Goal: Find specific page/section: Find specific page/section

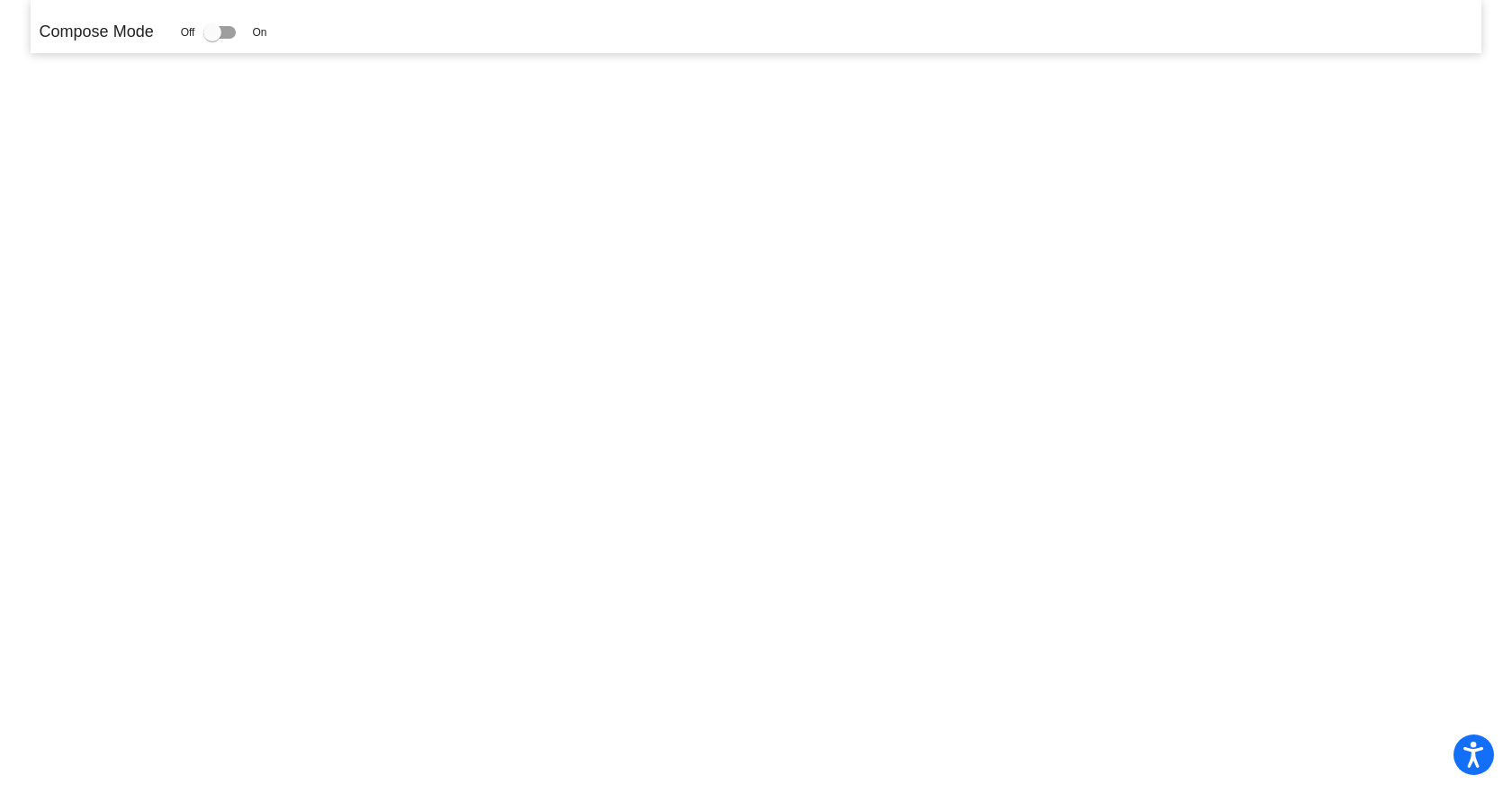
click at [208, 40] on div at bounding box center [212, 31] width 18 height 18
click at [211, 40] on input "checkbox" at bounding box center [211, 39] width 1 height 1
checkbox input "true"
drag, startPoint x: 217, startPoint y: 30, endPoint x: 284, endPoint y: 30, distance: 67.0
click at [284, 30] on div "Compose Mode Off On" at bounding box center [756, 31] width 1434 height 24
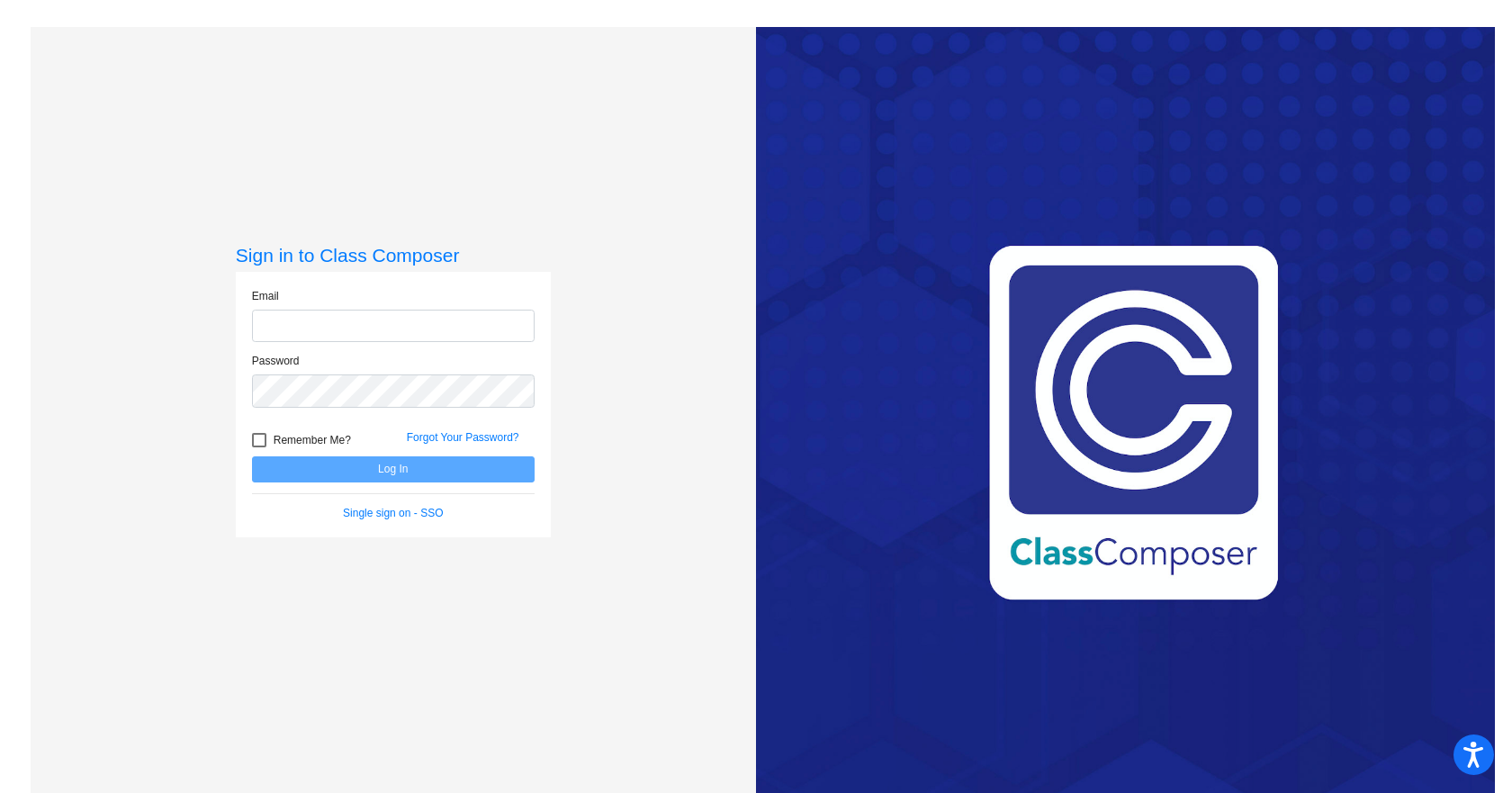
type input "[EMAIL_ADDRESS][DOMAIN_NAME]"
click at [383, 478] on button "Log In" at bounding box center [393, 470] width 282 height 26
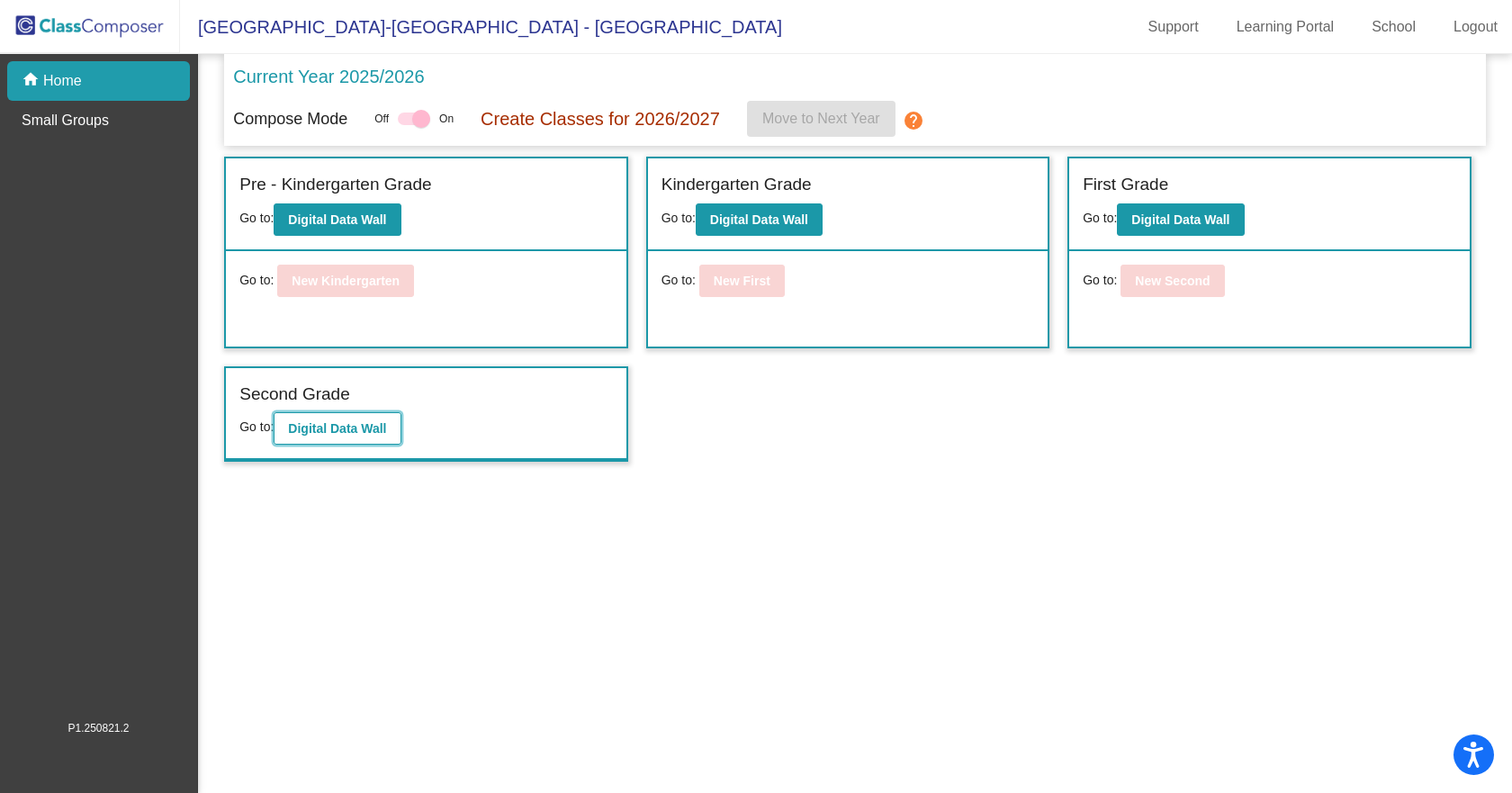
click at [328, 432] on b "Digital Data Wall" at bounding box center [337, 429] width 98 height 15
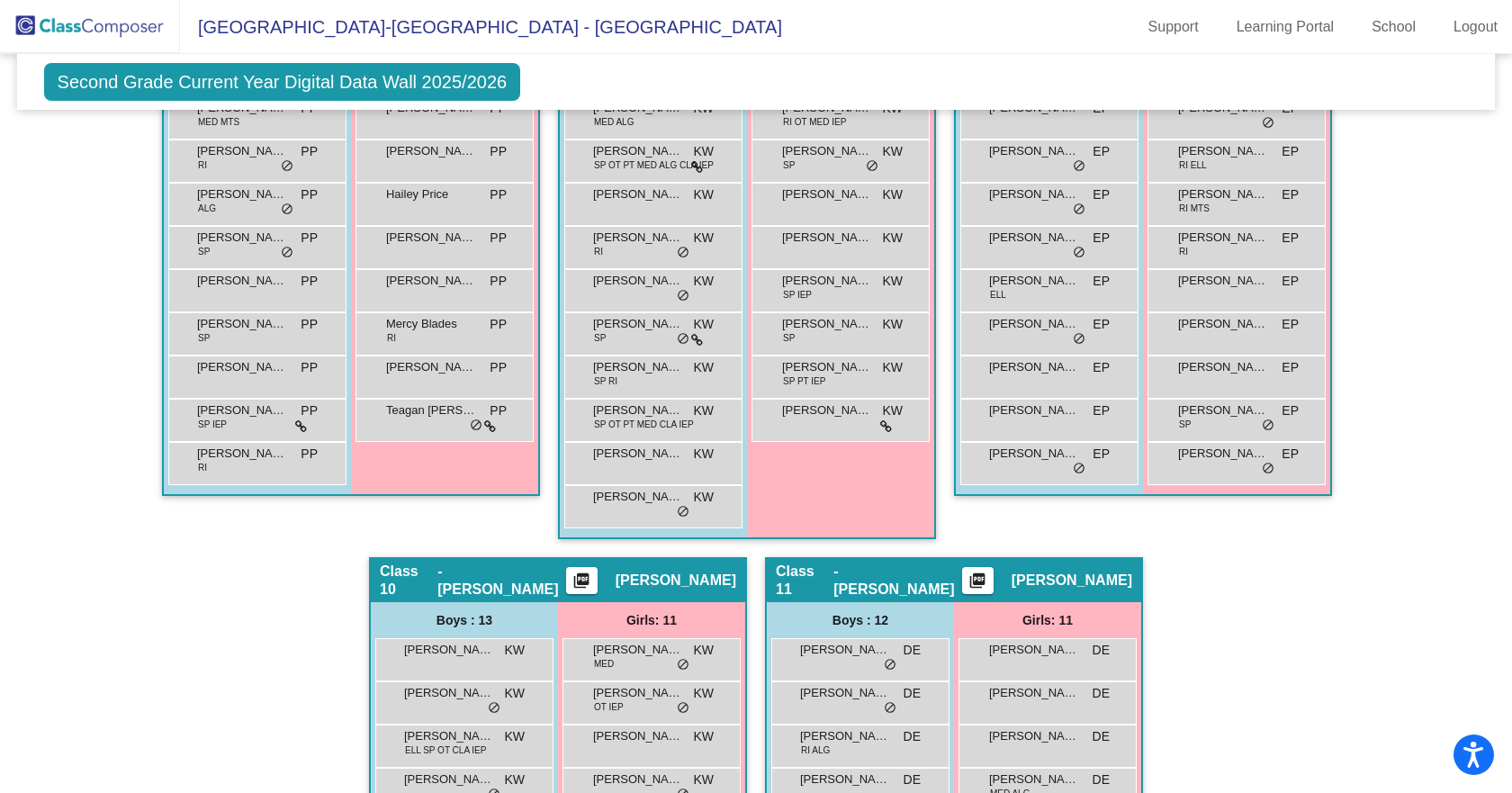
scroll to position [2606, 0]
